Goal: Browse casually: Explore the website without a specific task or goal

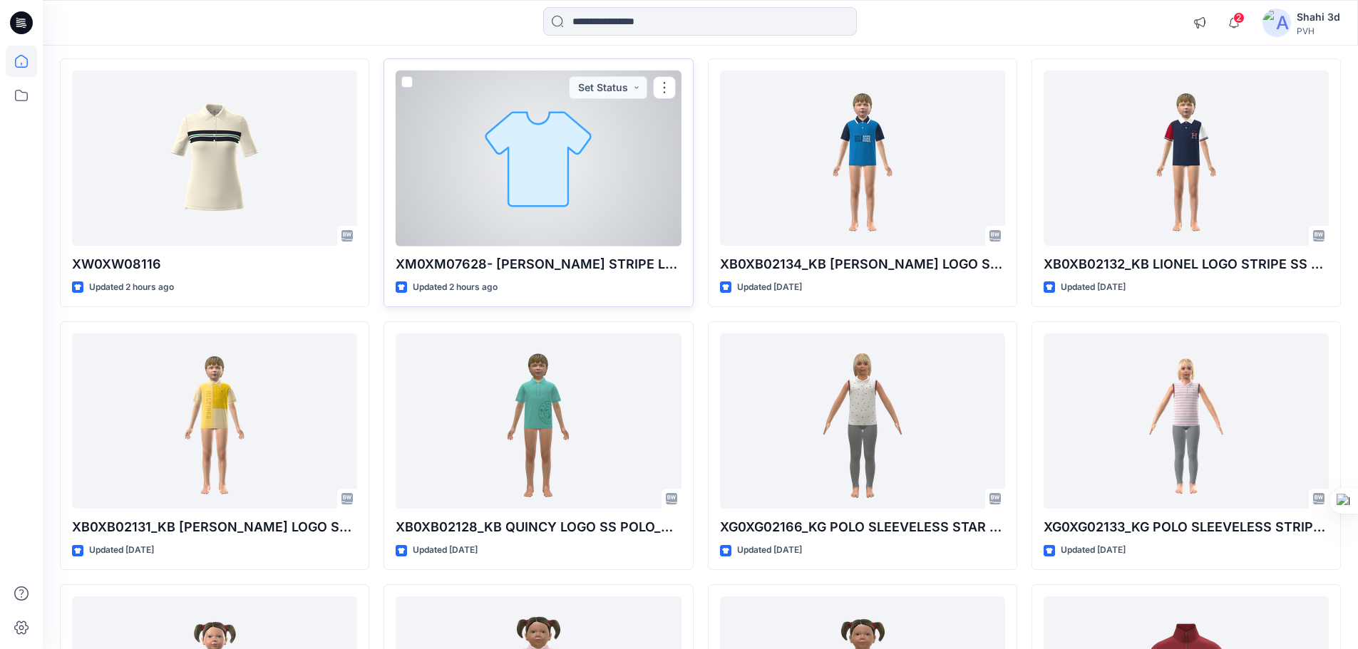
scroll to position [143, 0]
click at [627, 195] on div at bounding box center [538, 158] width 285 height 176
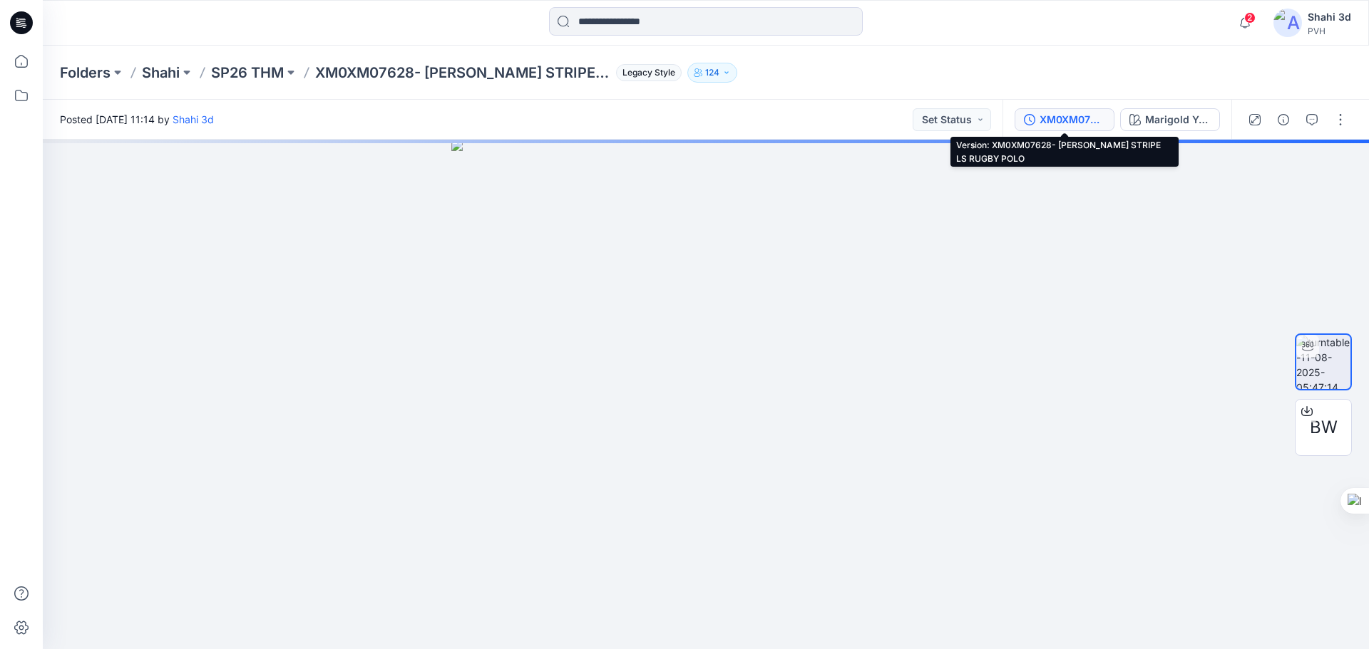
click at [1076, 114] on div "XM0XM07628- [PERSON_NAME] STRIPE LS RUGBY POLO" at bounding box center [1072, 120] width 66 height 16
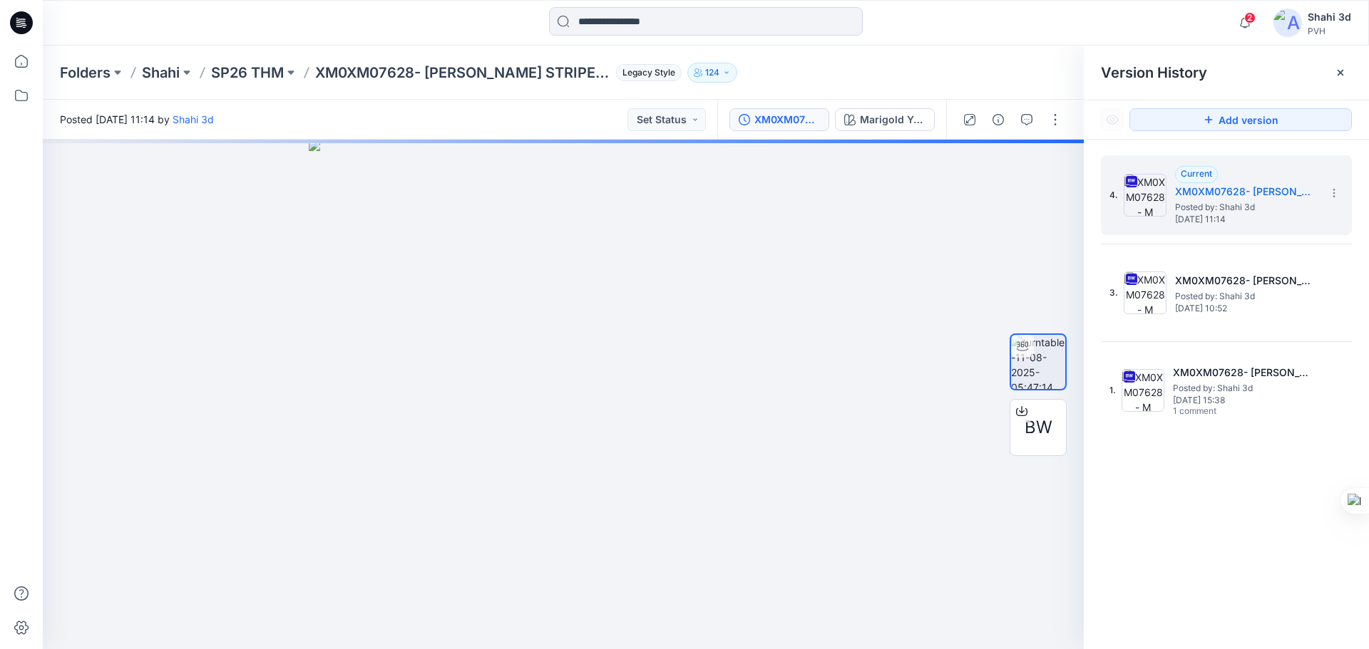
click at [19, 21] on icon at bounding box center [21, 22] width 23 height 23
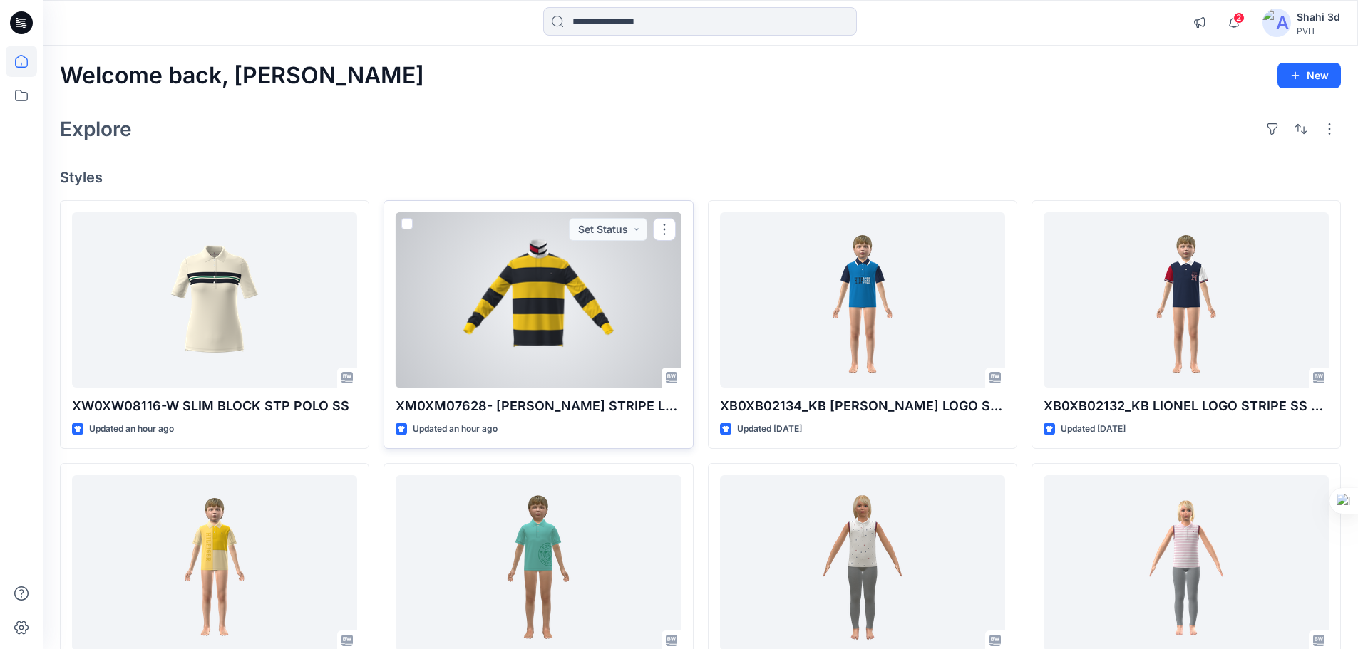
click at [570, 341] on div at bounding box center [538, 300] width 285 height 176
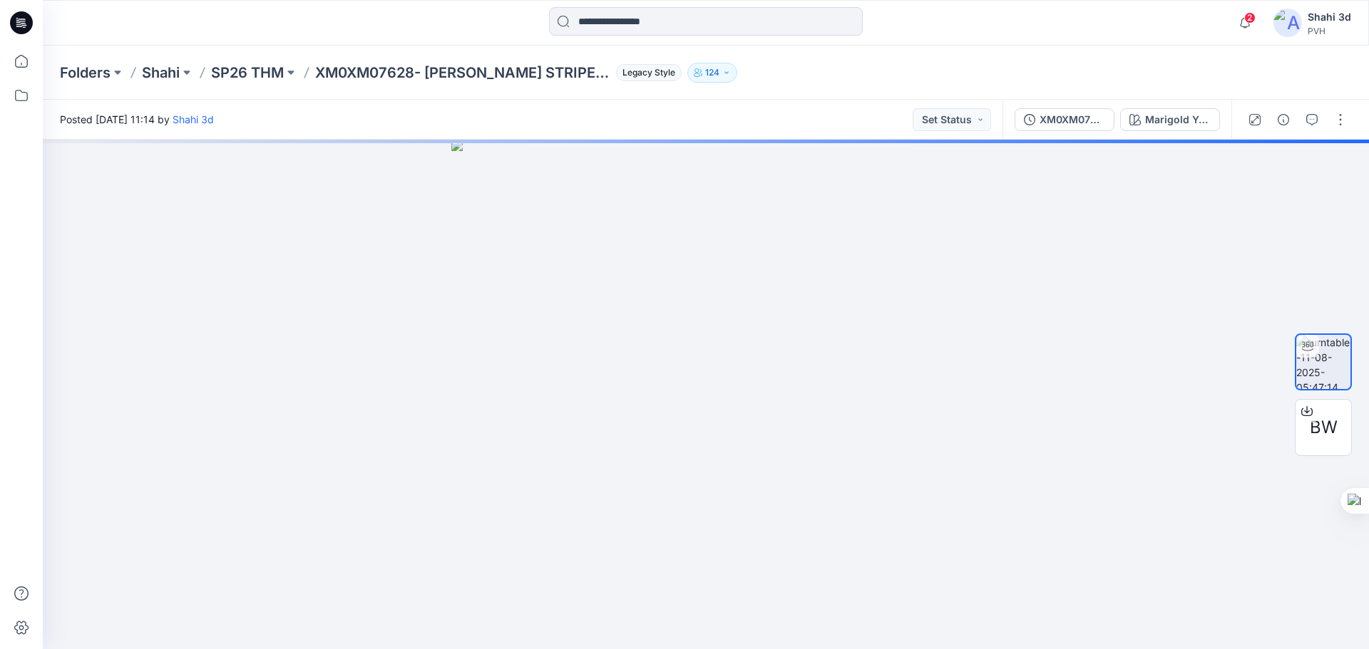
click at [14, 24] on icon at bounding box center [21, 22] width 23 height 23
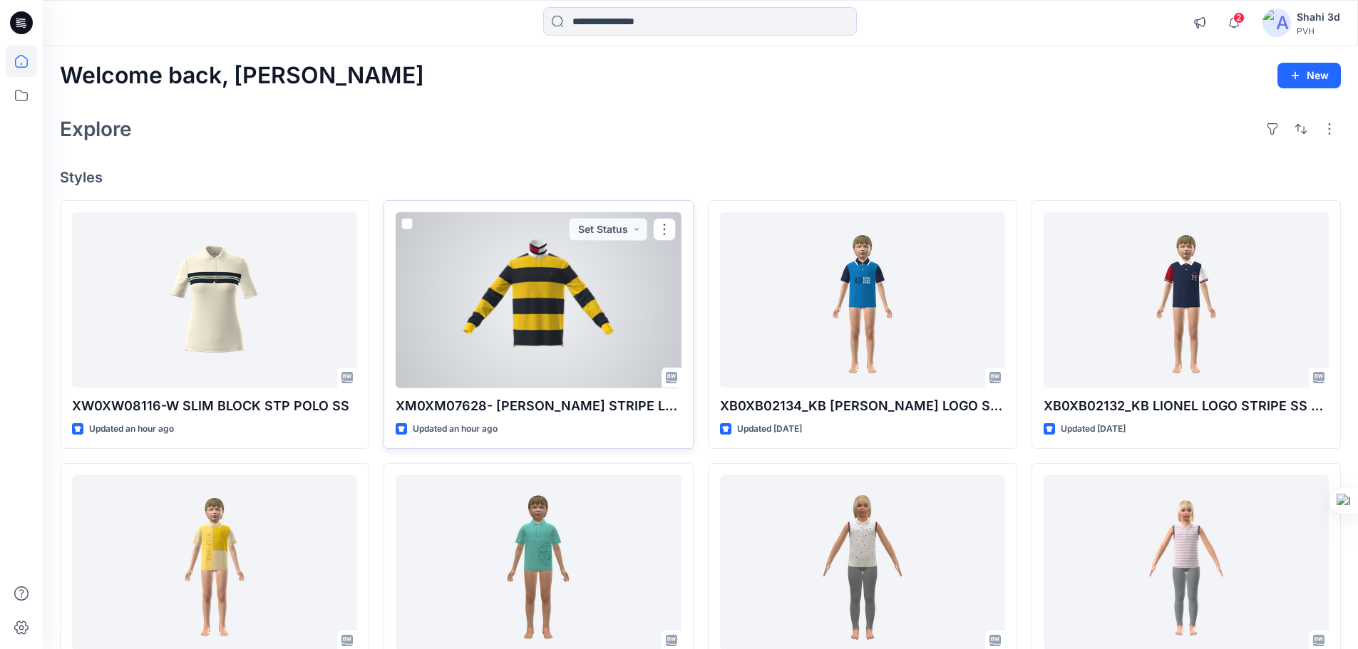
click at [577, 309] on div at bounding box center [538, 300] width 285 height 176
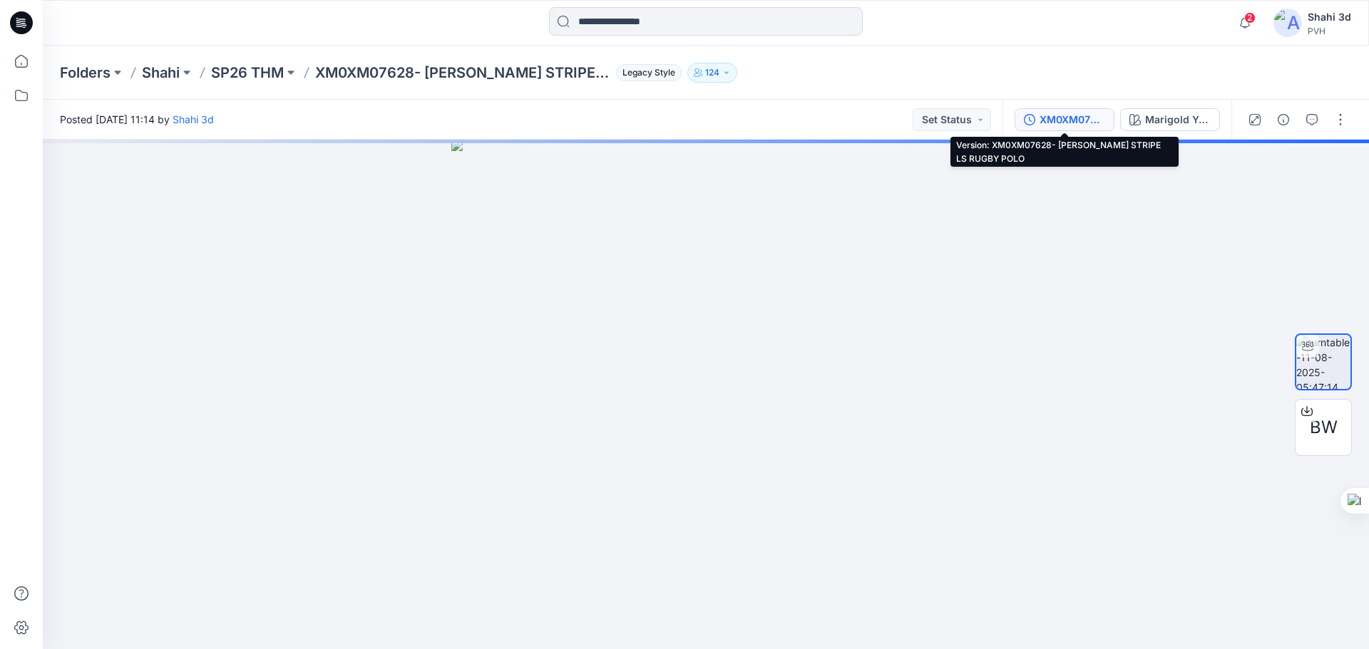
click at [1085, 118] on div "XM0XM07628- [PERSON_NAME] STRIPE LS RUGBY POLO" at bounding box center [1072, 120] width 66 height 16
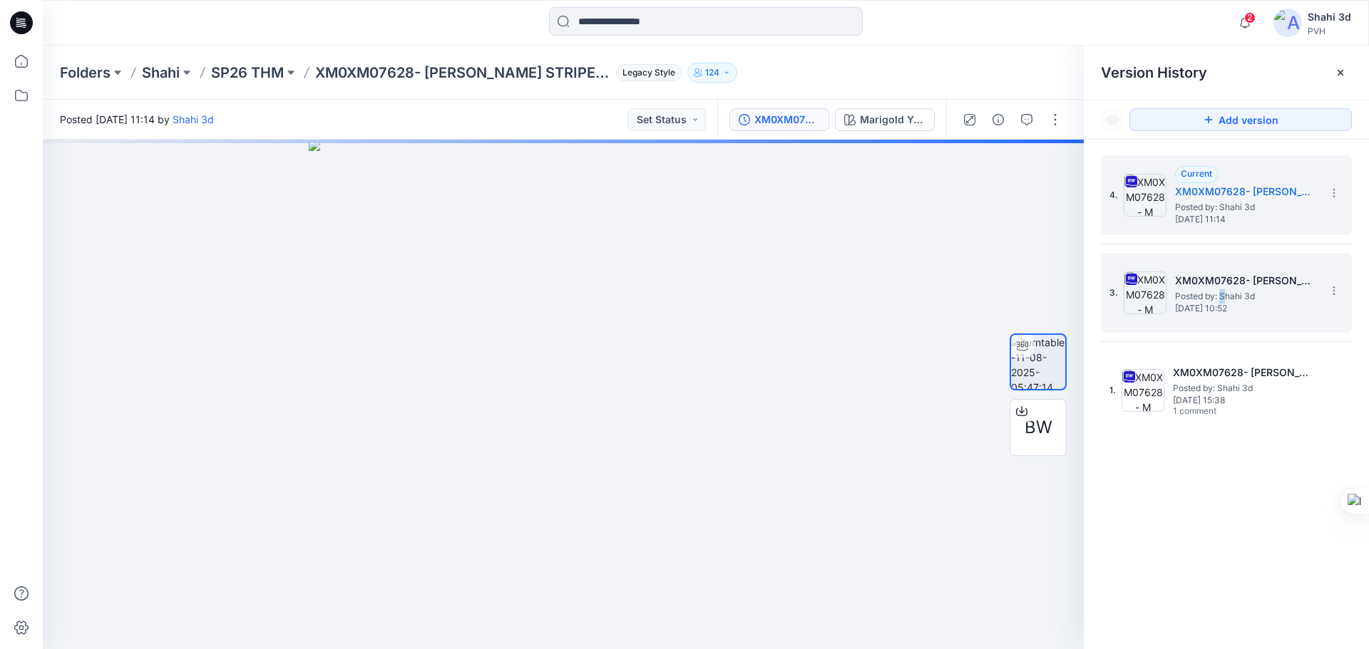
click at [1222, 289] on span "Posted by: Shahi 3d" at bounding box center [1246, 296] width 143 height 14
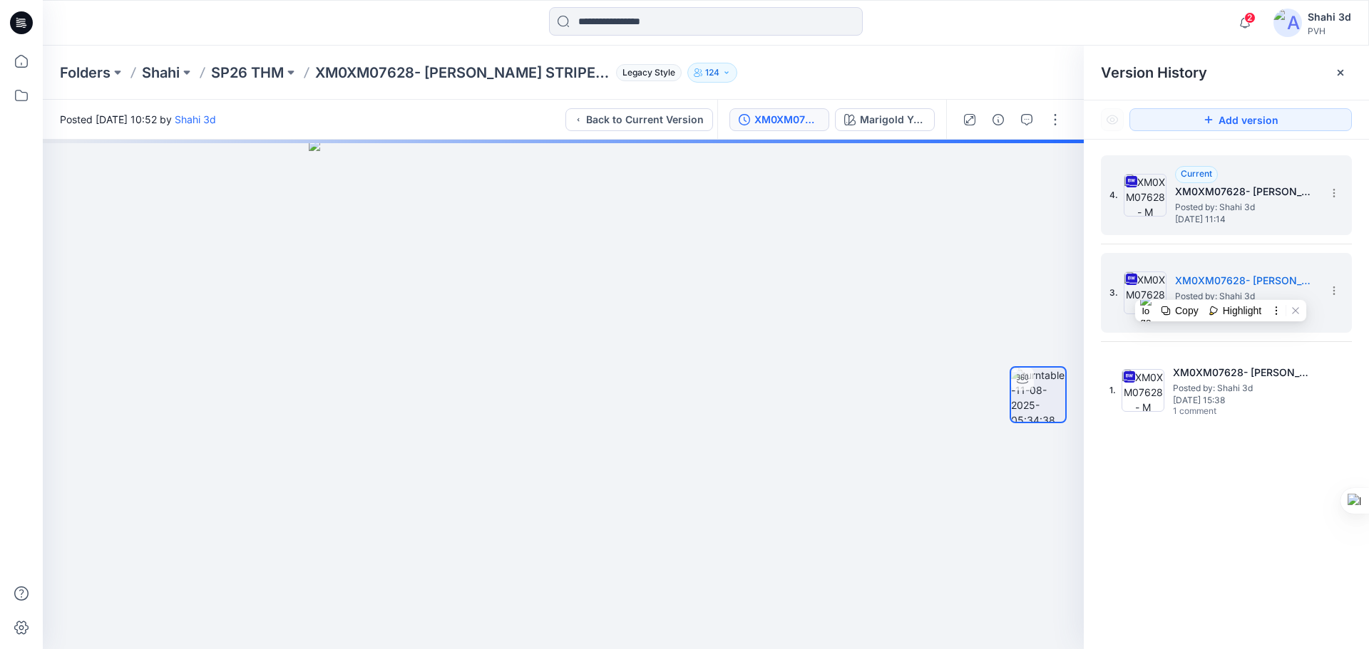
click at [1250, 203] on span "Posted by: Shahi 3d" at bounding box center [1246, 207] width 143 height 14
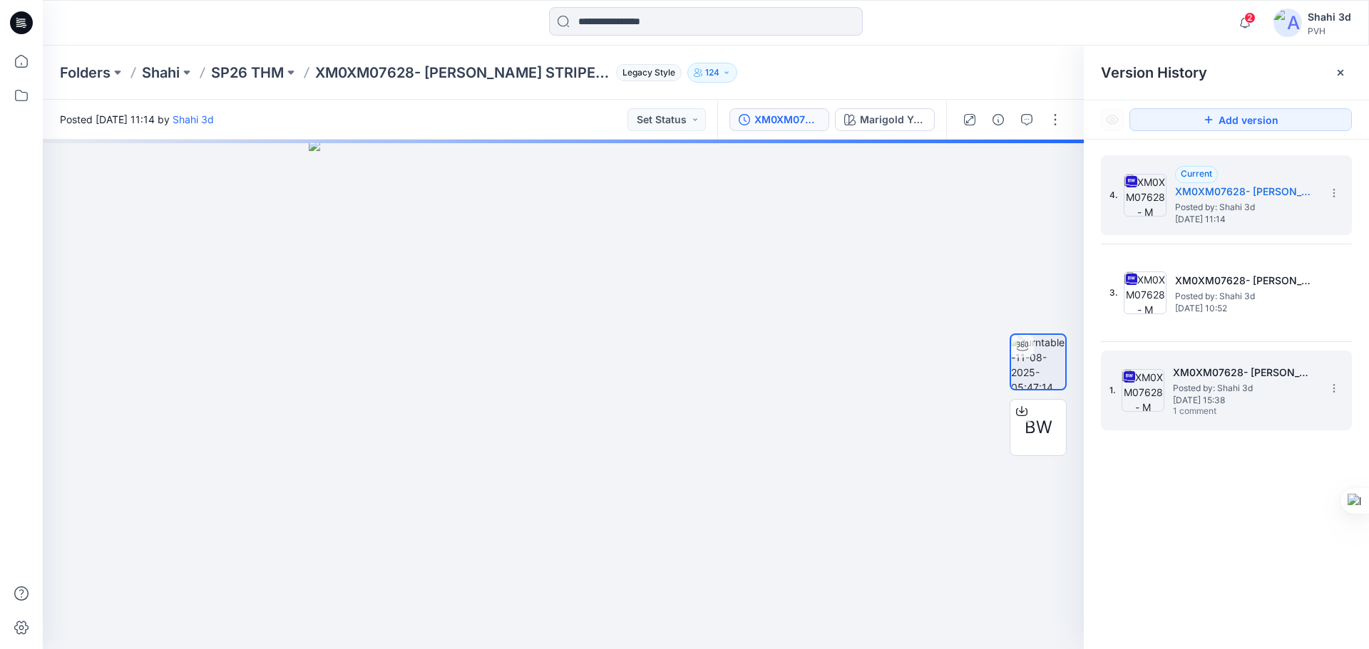
click at [1218, 414] on span "1 comment" at bounding box center [1223, 411] width 100 height 11
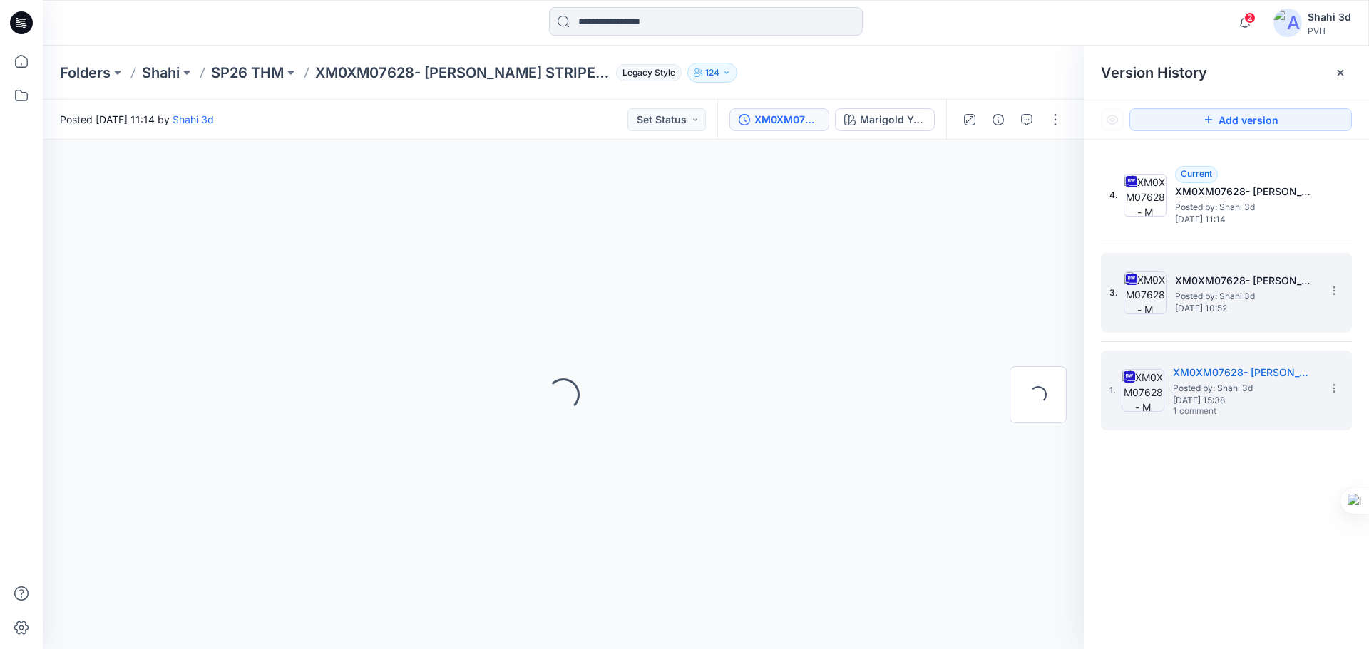
click at [1226, 296] on span "Posted by: Shahi 3d" at bounding box center [1246, 296] width 143 height 14
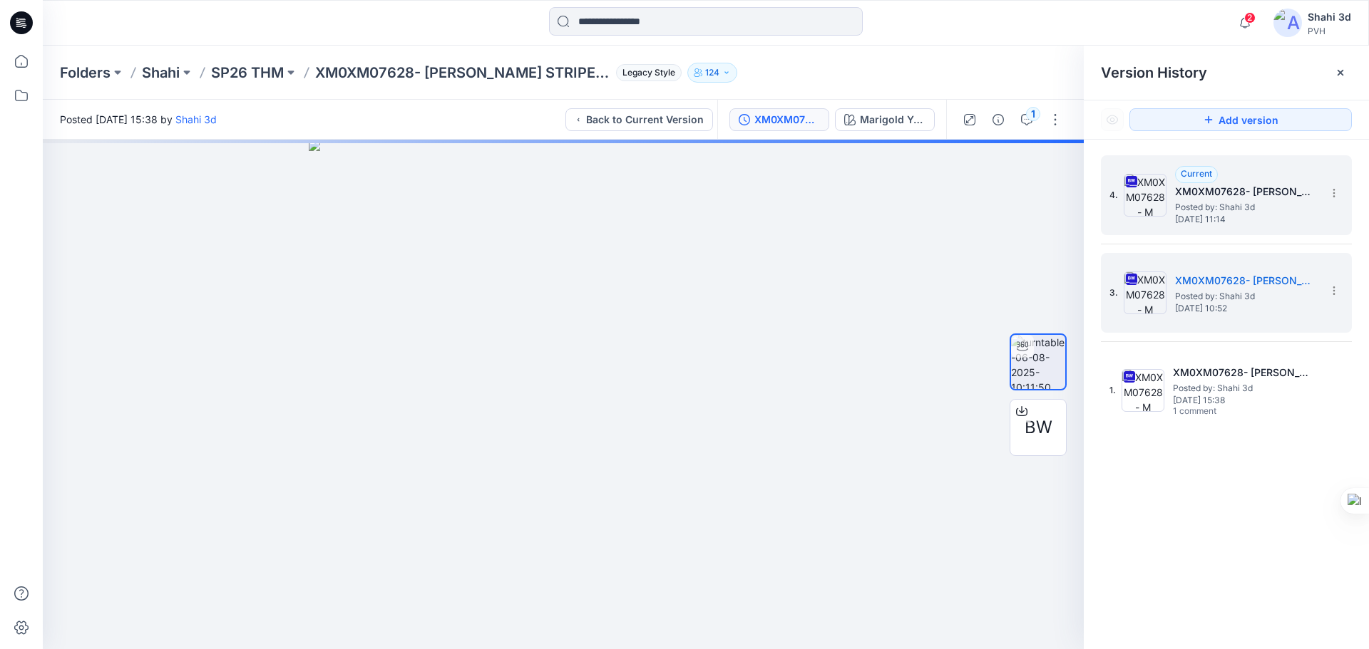
click at [1211, 220] on span "[DATE] 11:14" at bounding box center [1246, 220] width 143 height 10
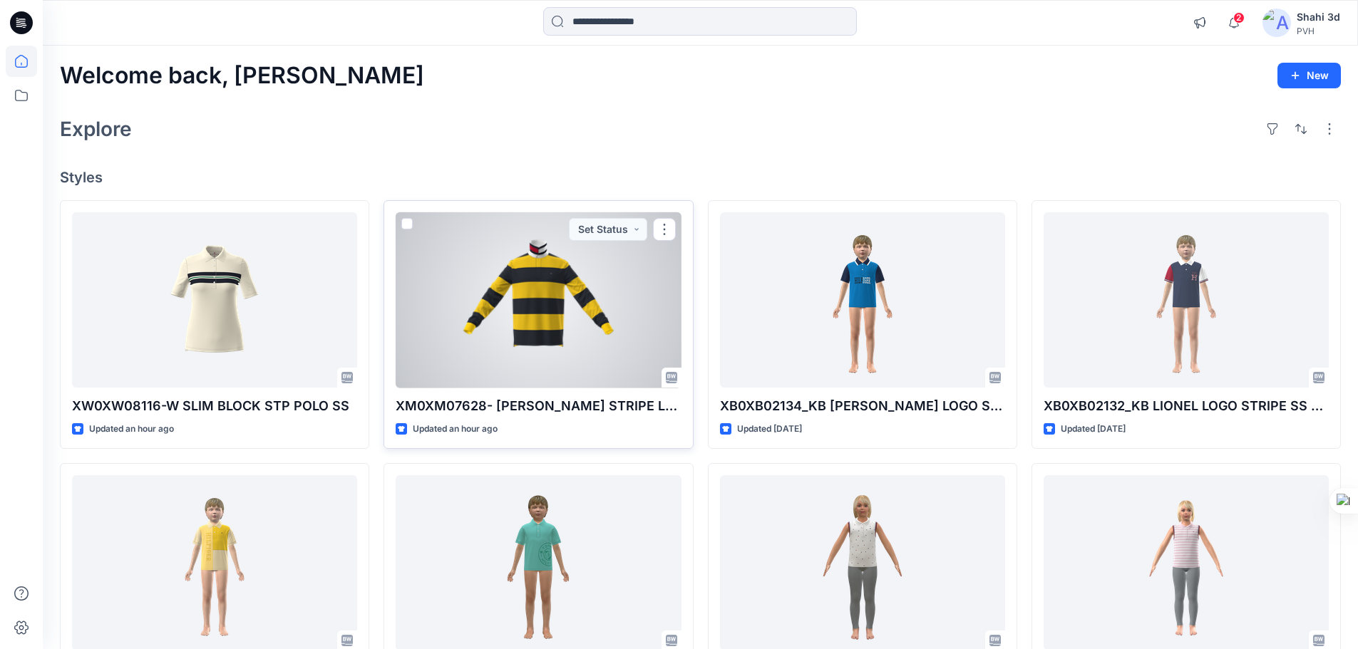
click at [498, 337] on div at bounding box center [538, 300] width 285 height 176
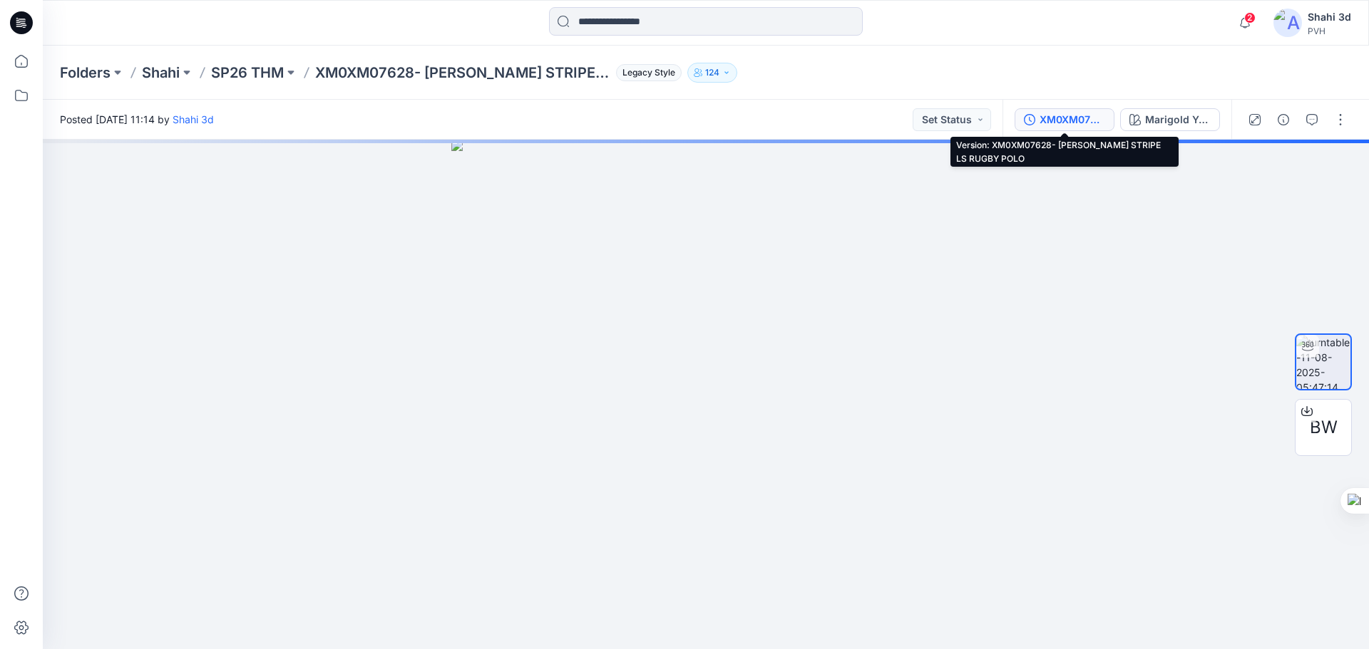
click at [1062, 118] on div "XM0XM07628- [PERSON_NAME] STRIPE LS RUGBY POLO" at bounding box center [1072, 120] width 66 height 16
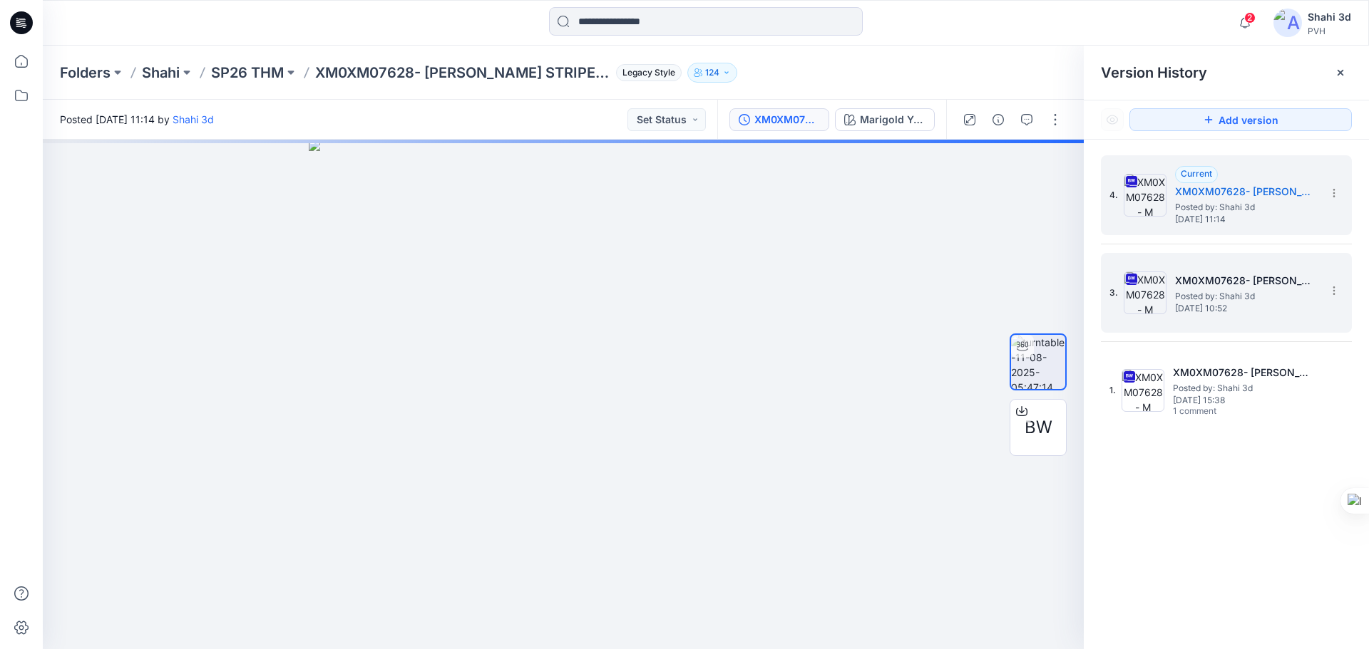
click at [1230, 290] on span "Posted by: Shahi 3d" at bounding box center [1246, 296] width 143 height 14
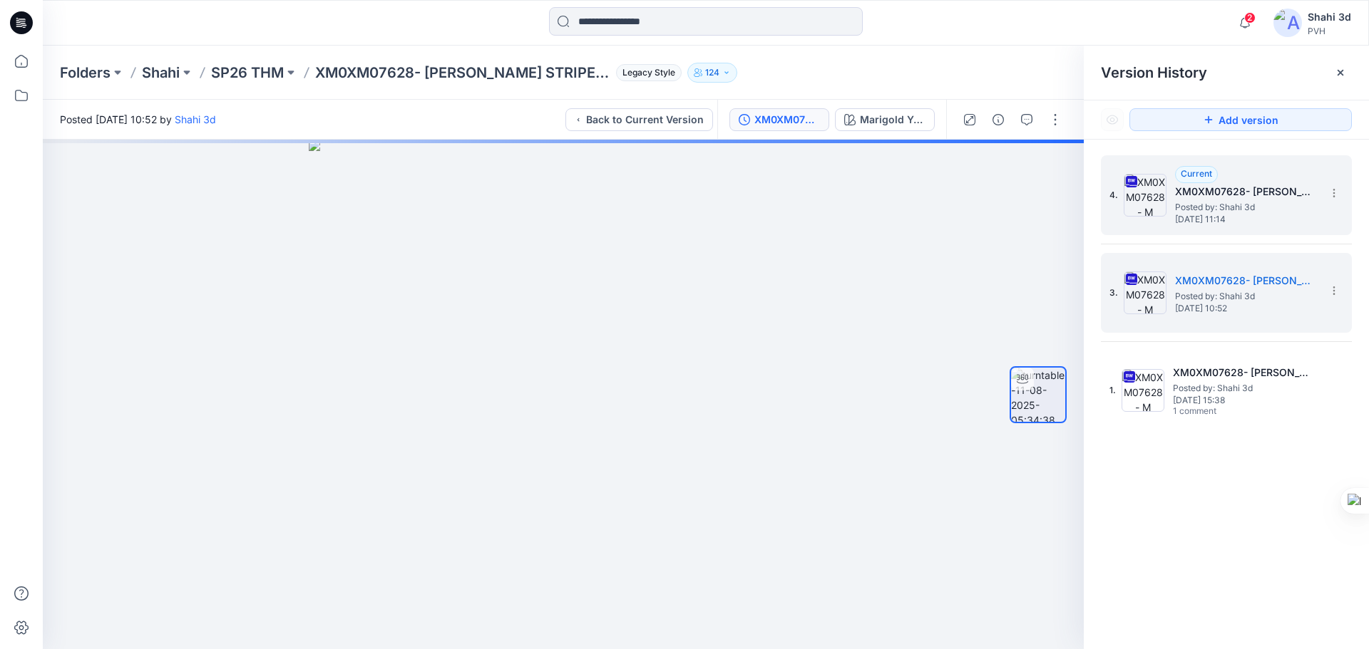
click at [1221, 221] on span "[DATE] 11:14" at bounding box center [1246, 220] width 143 height 10
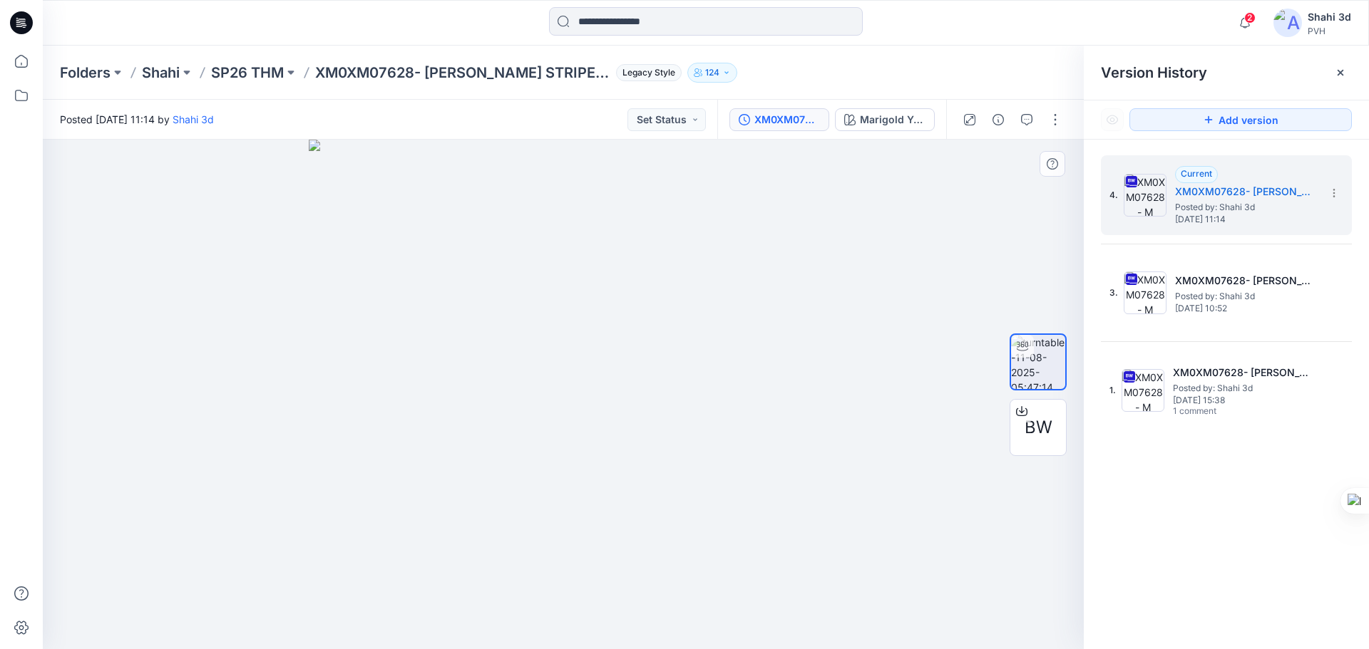
click at [729, 346] on div at bounding box center [563, 395] width 1041 height 510
click at [660, 449] on div at bounding box center [563, 395] width 1041 height 510
drag, startPoint x: 1234, startPoint y: 203, endPoint x: 910, endPoint y: 321, distance: 344.4
click at [1234, 204] on span "Posted by: Shahi 3d" at bounding box center [1246, 207] width 143 height 14
click at [605, 433] on div at bounding box center [563, 395] width 1041 height 510
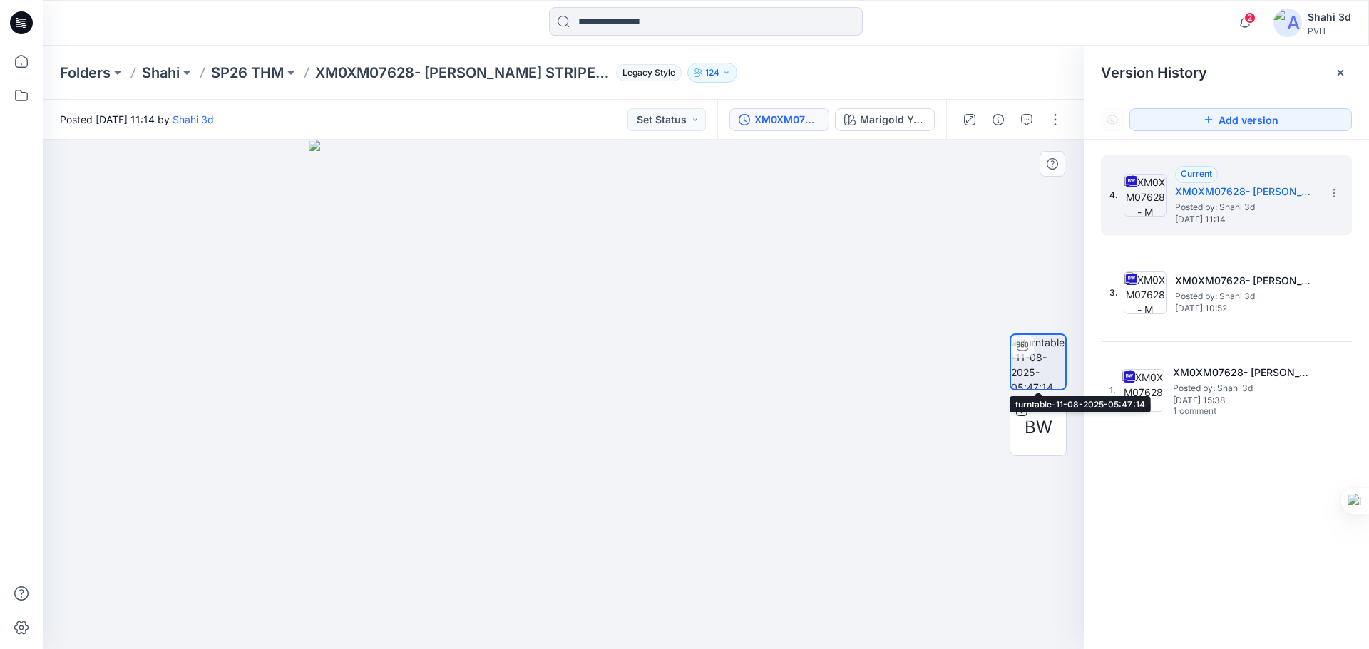
click at [1029, 374] on img at bounding box center [1038, 362] width 54 height 54
click at [530, 436] on div at bounding box center [563, 395] width 1041 height 510
drag, startPoint x: 585, startPoint y: 471, endPoint x: 703, endPoint y: 473, distance: 117.7
click at [423, 471] on div at bounding box center [563, 395] width 1041 height 510
drag, startPoint x: 703, startPoint y: 473, endPoint x: 796, endPoint y: 493, distance: 95.4
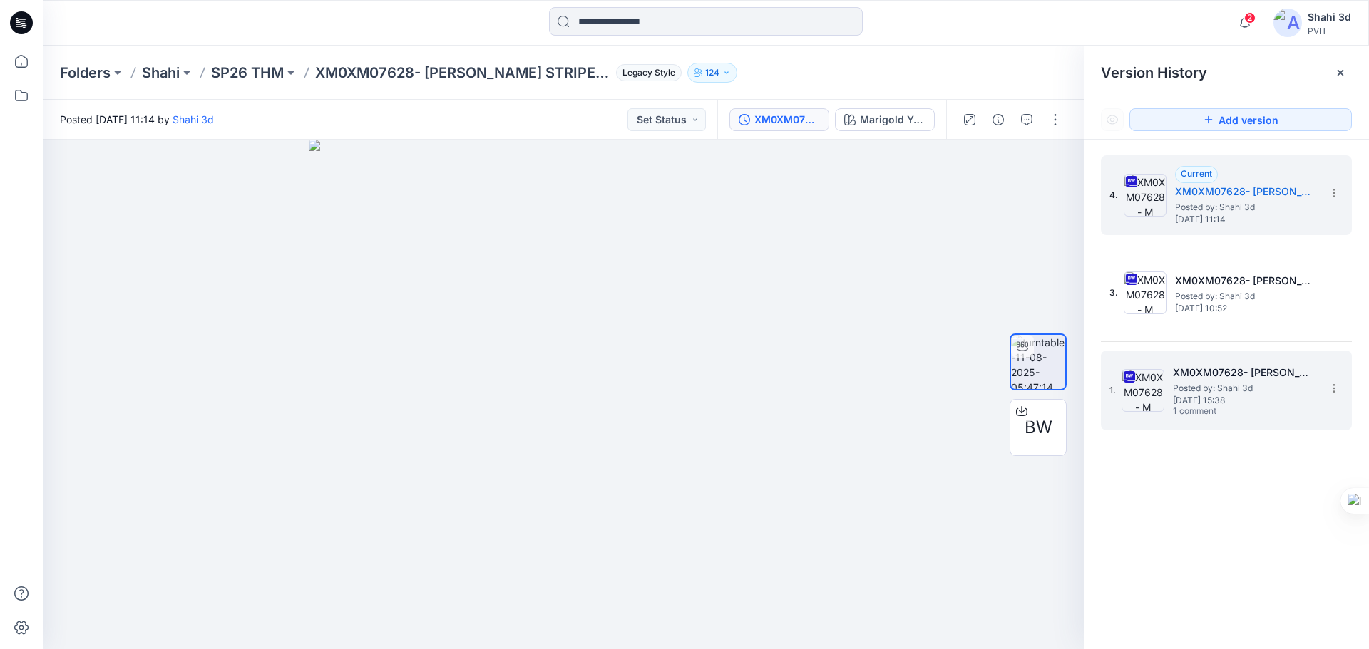
drag, startPoint x: 796, startPoint y: 493, endPoint x: 1210, endPoint y: 374, distance: 430.3
click at [1210, 374] on h5 "XM0XM07628- [PERSON_NAME] STRIPE LS RUGBY POLO" at bounding box center [1244, 372] width 143 height 17
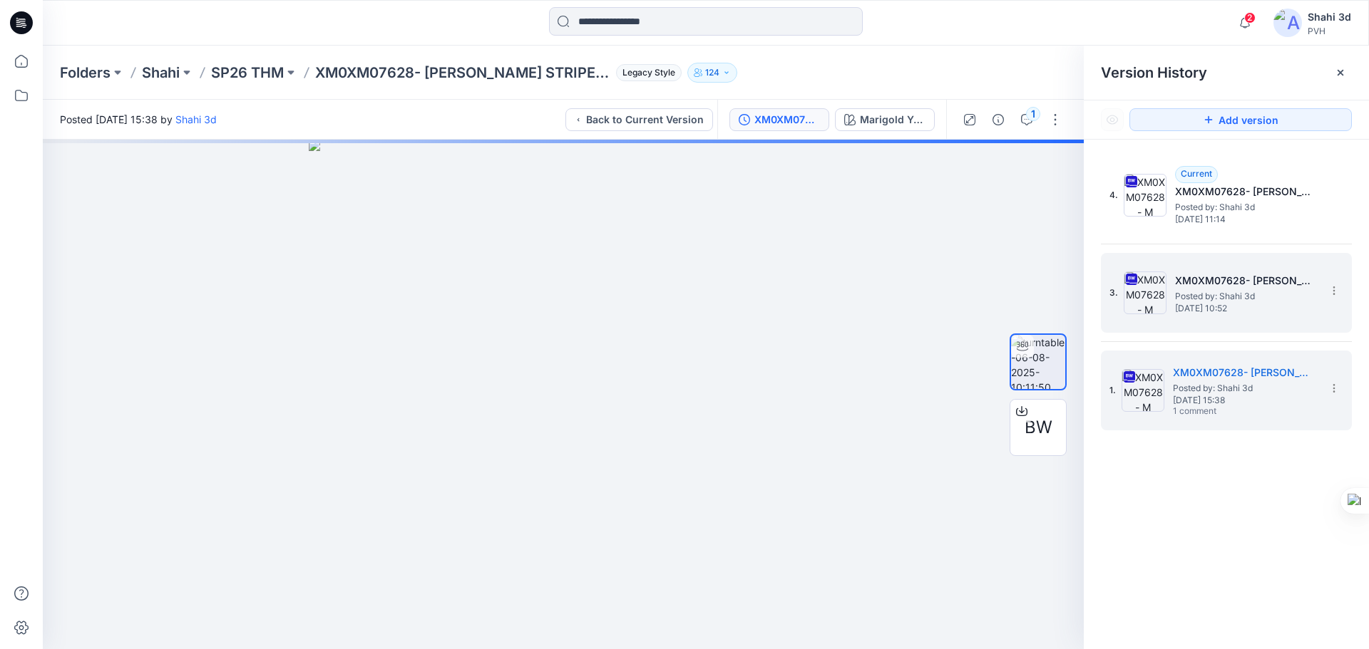
drag, startPoint x: 715, startPoint y: 437, endPoint x: 1226, endPoint y: 292, distance: 530.8
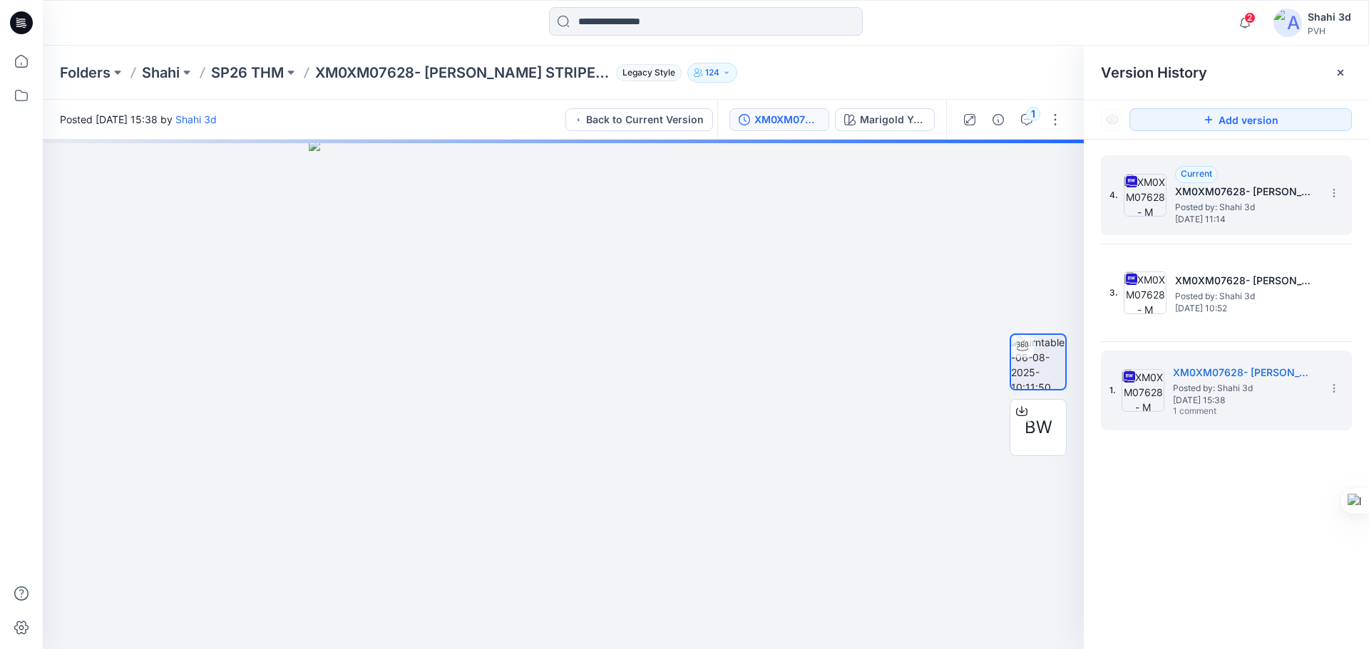
drag, startPoint x: 1226, startPoint y: 292, endPoint x: 1227, endPoint y: 198, distance: 93.4
click at [1227, 195] on h5 "XM0XM07628- [PERSON_NAME] STRIPE LS RUGBY POLO" at bounding box center [1246, 191] width 143 height 17
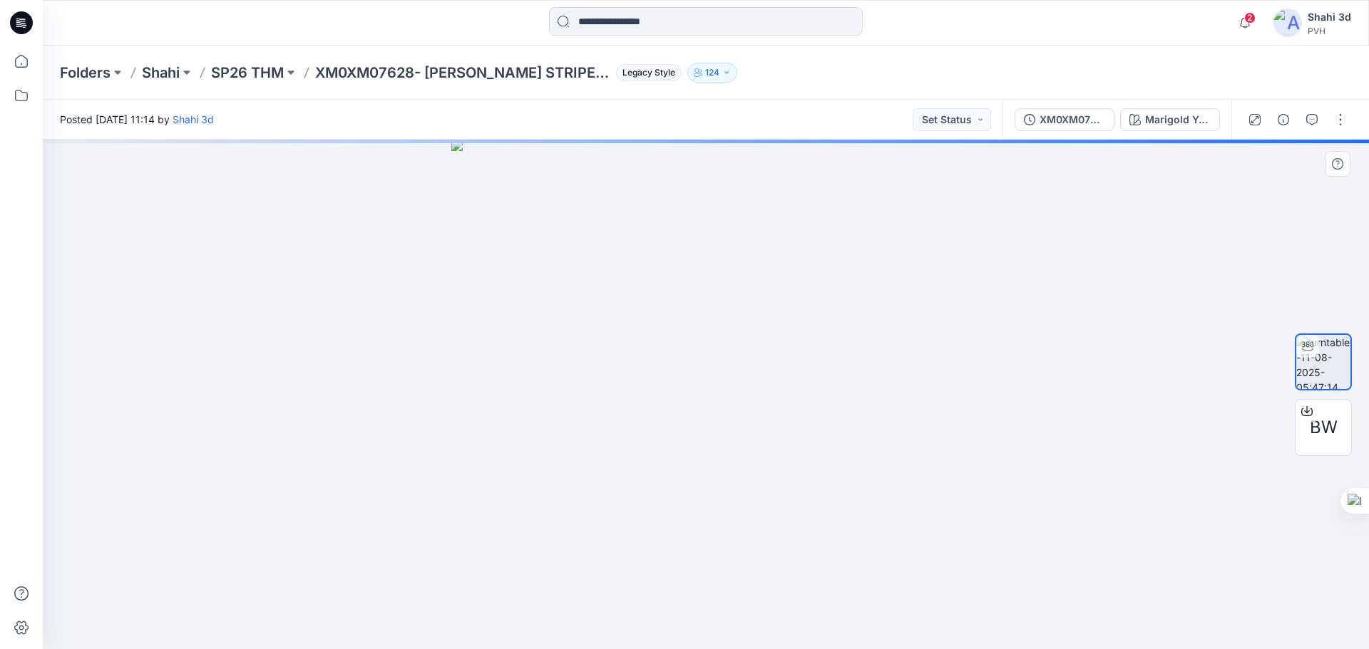
drag, startPoint x: 825, startPoint y: 391, endPoint x: 719, endPoint y: 424, distance: 111.4
drag, startPoint x: 719, startPoint y: 424, endPoint x: 1250, endPoint y: 215, distance: 571.0
click at [1202, 244] on div at bounding box center [706, 395] width 1326 height 510
click at [1052, 118] on div "XM0XM07628- [PERSON_NAME] STRIPE LS RUGBY POLO" at bounding box center [1072, 120] width 66 height 16
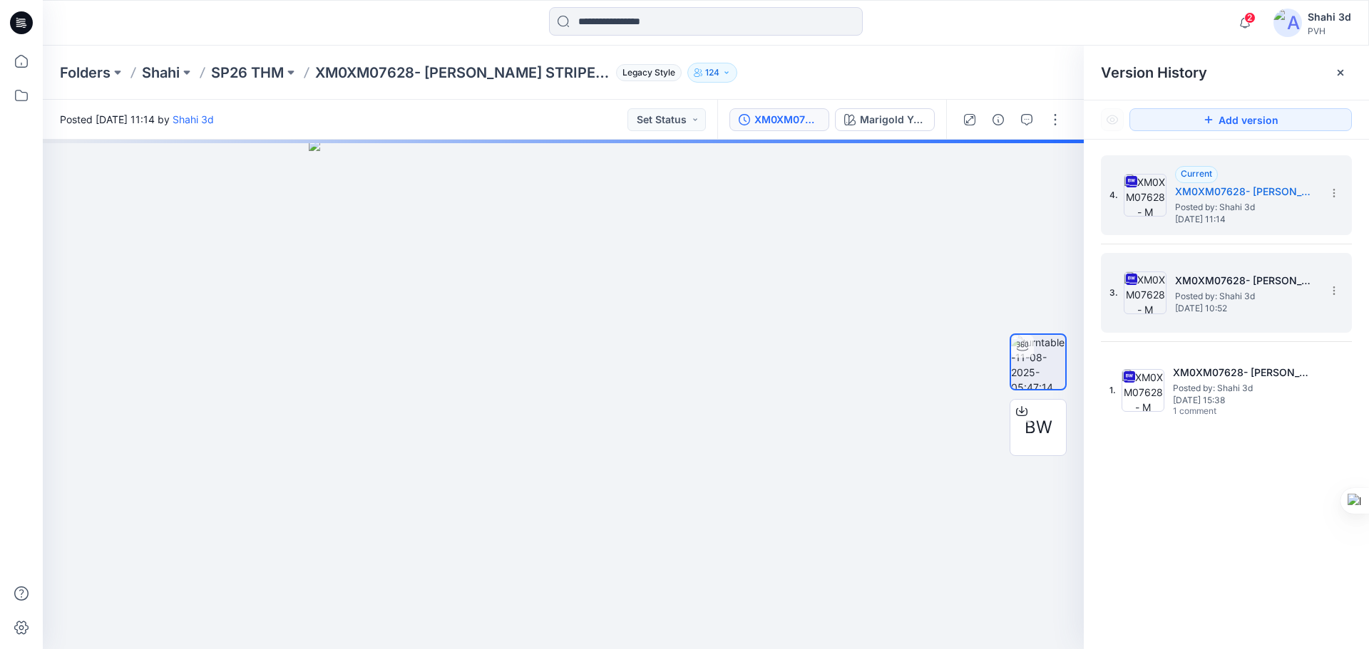
click at [1229, 283] on h5 "XM0XM07628- [PERSON_NAME] STRIPE LS RUGBY POLO" at bounding box center [1246, 280] width 143 height 17
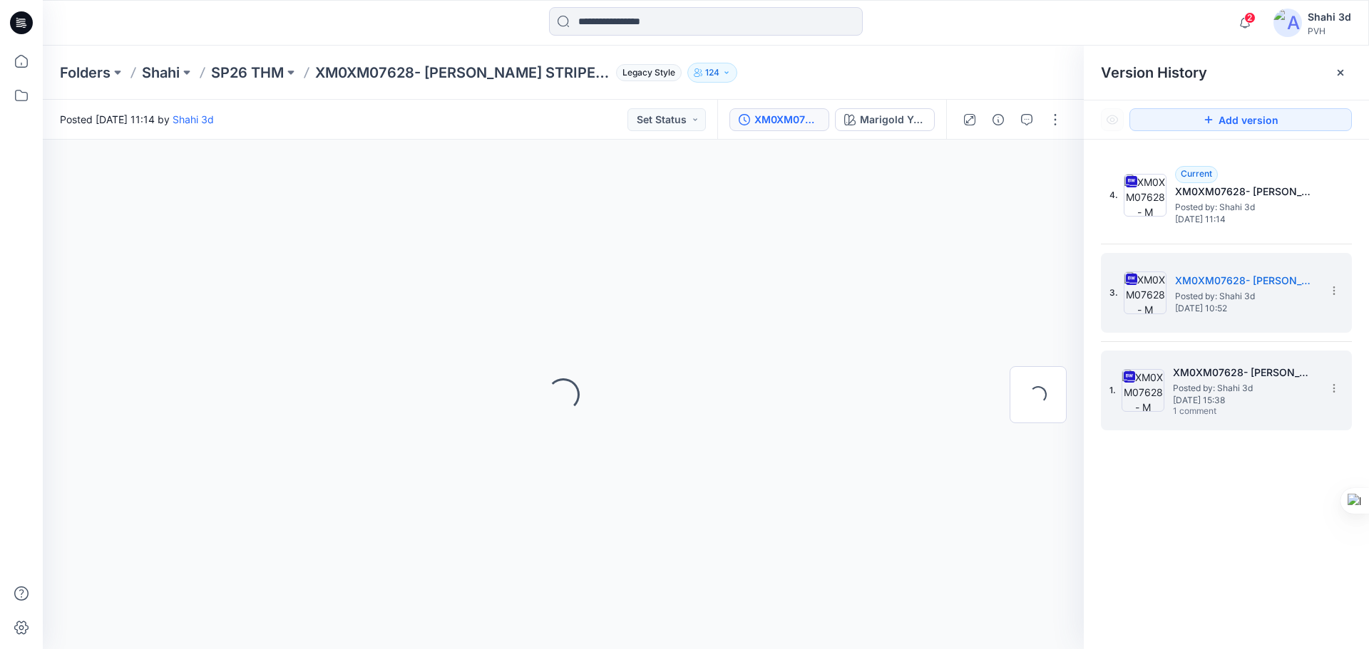
click at [1180, 391] on span "Posted by: Shahi 3d" at bounding box center [1244, 388] width 143 height 14
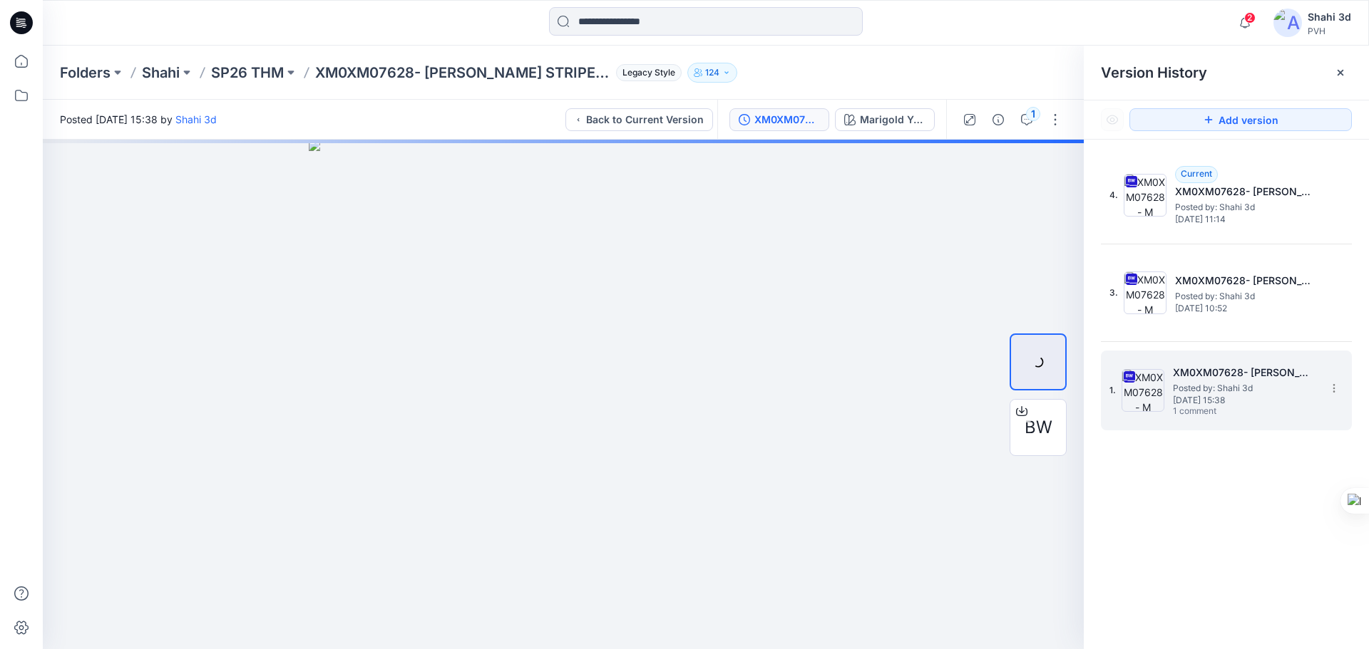
click at [1240, 388] on span "Posted by: Shahi 3d" at bounding box center [1244, 388] width 143 height 14
drag, startPoint x: 652, startPoint y: 332, endPoint x: 638, endPoint y: 334, distance: 13.7
drag, startPoint x: 638, startPoint y: 334, endPoint x: 523, endPoint y: 310, distance: 117.2
drag, startPoint x: 699, startPoint y: 413, endPoint x: 570, endPoint y: 456, distance: 136.2
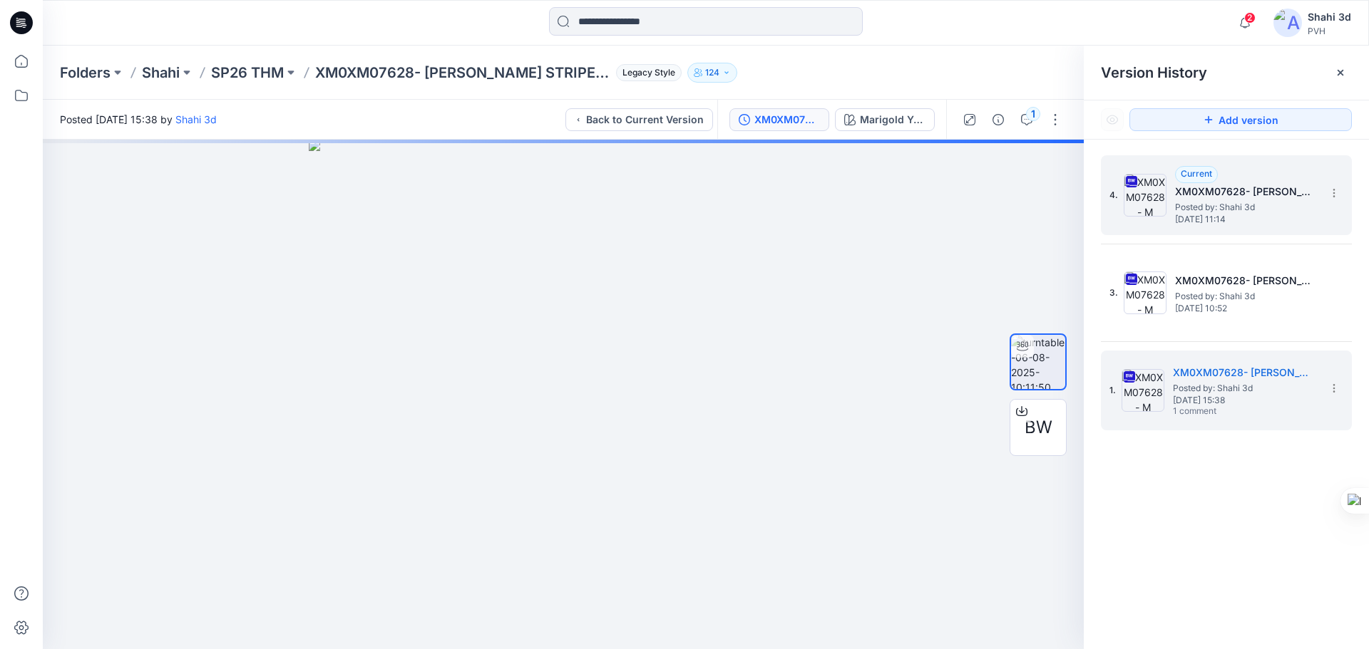
drag, startPoint x: 570, startPoint y: 456, endPoint x: 1206, endPoint y: 202, distance: 684.3
click at [1206, 202] on span "Posted by: Shahi 3d" at bounding box center [1246, 207] width 143 height 14
